Goal: Transaction & Acquisition: Book appointment/travel/reservation

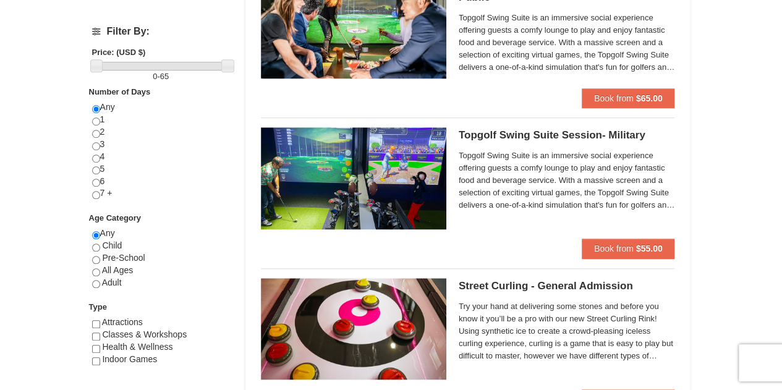
scroll to position [433, 0]
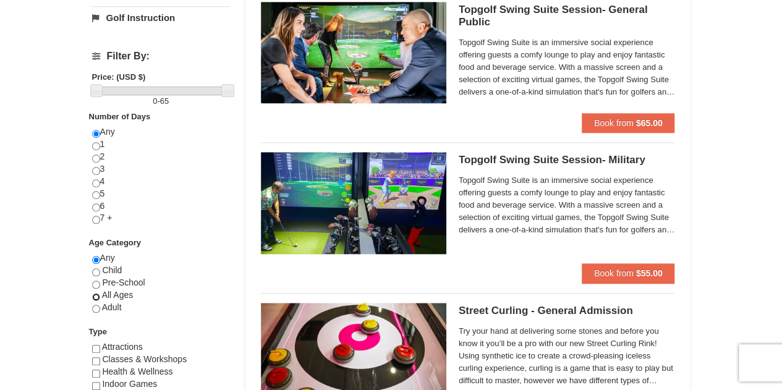
click at [96, 294] on input "radio" at bounding box center [96, 297] width 8 height 8
radio input "true"
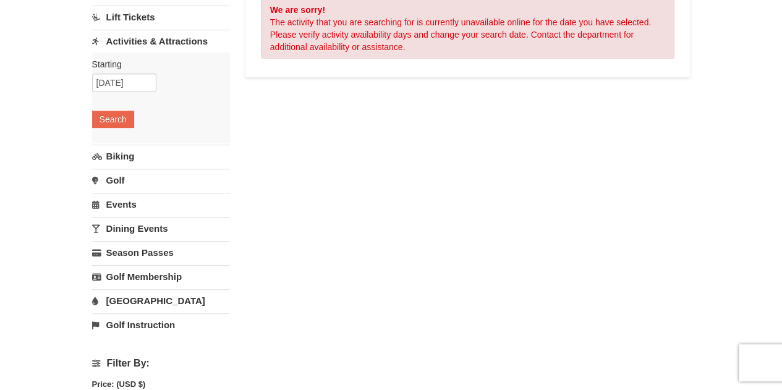
scroll to position [0, 0]
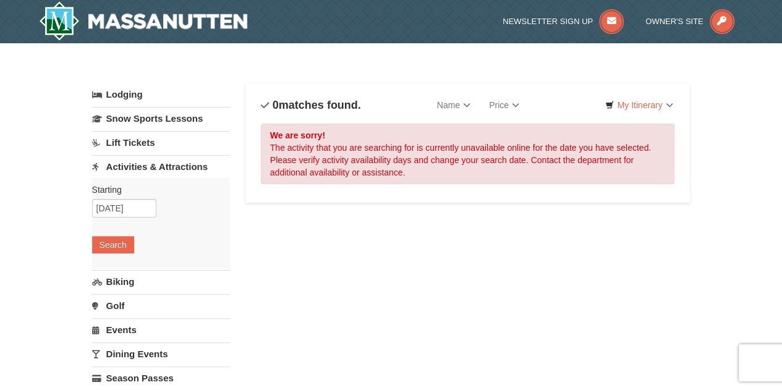
click at [183, 207] on div "Starting Please format dates MM/DD/YYYY Please format dates MM/DD/YYYY 12/05/20…" at bounding box center [161, 223] width 138 height 91
click at [121, 251] on button "Search" at bounding box center [113, 244] width 42 height 17
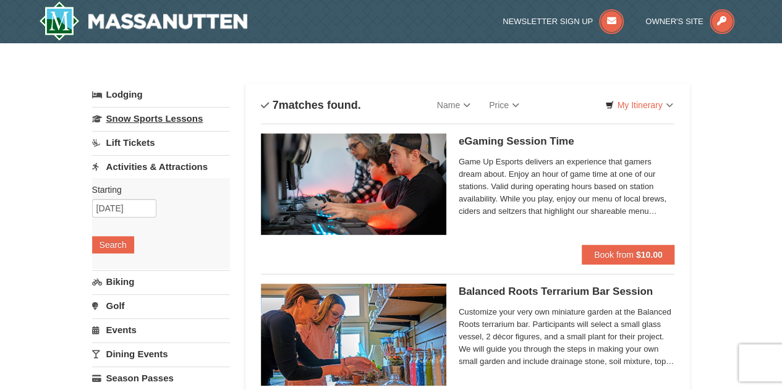
click at [181, 119] on link "Snow Sports Lessons" at bounding box center [161, 118] width 138 height 23
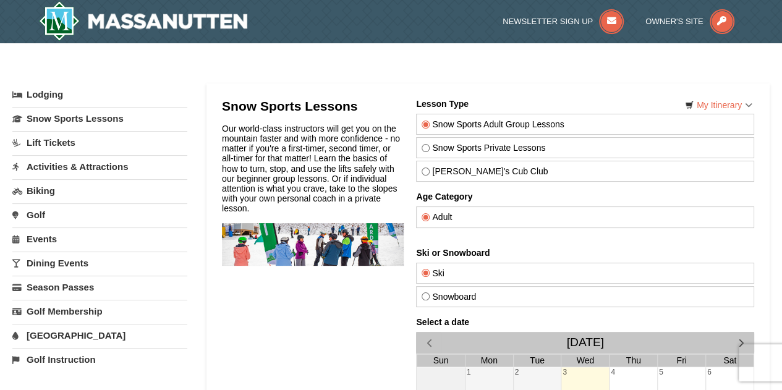
drag, startPoint x: 364, startPoint y: 60, endPoint x: 326, endPoint y: 60, distance: 37.7
click at [362, 60] on div "× Categories My Itinerary Questions? [PHONE_NUMBER] Lodging Arrival Please form…" at bounding box center [391, 367] width 782 height 622
